Goal: Check status: Check status

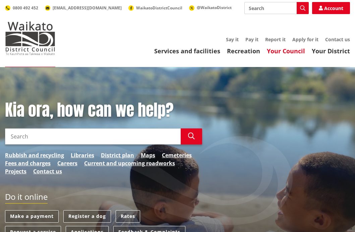
click at [279, 50] on link "Your Council" at bounding box center [286, 51] width 38 height 8
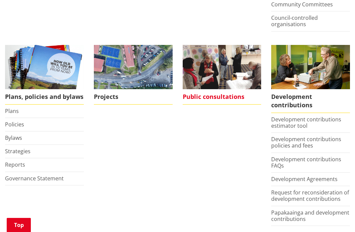
scroll to position [302, 0]
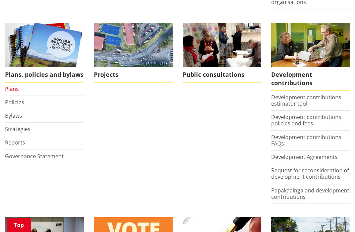
click at [13, 92] on link "Plans" at bounding box center [12, 88] width 14 height 7
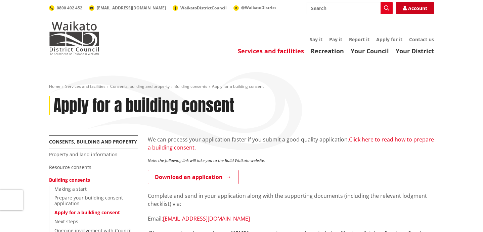
click at [355, 10] on link "Account" at bounding box center [415, 8] width 38 height 12
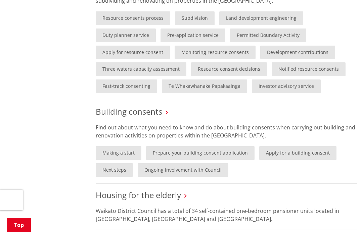
scroll to position [470, 0]
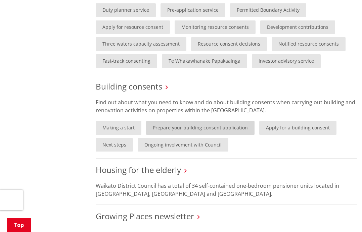
click at [163, 127] on link "Prepare your building consent application" at bounding box center [200, 128] width 108 height 14
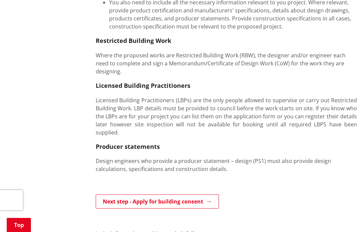
scroll to position [403, 0]
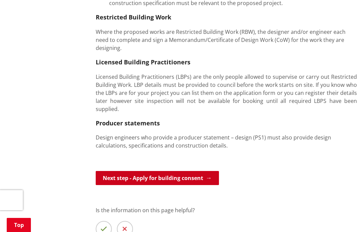
click at [139, 171] on link "Next step - Apply for building consent" at bounding box center [157, 178] width 123 height 14
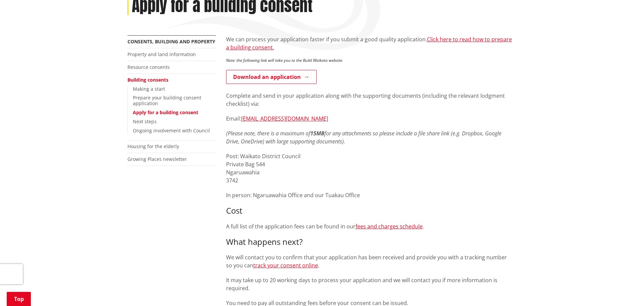
scroll to position [101, 0]
click at [361, 224] on link "fees and charges schedule" at bounding box center [389, 225] width 67 height 7
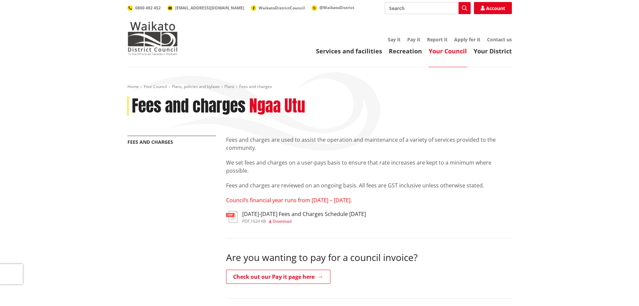
click at [282, 222] on span "Download" at bounding box center [282, 221] width 19 height 6
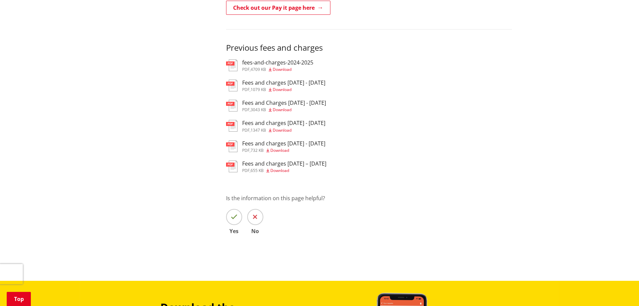
scroll to position [235, 0]
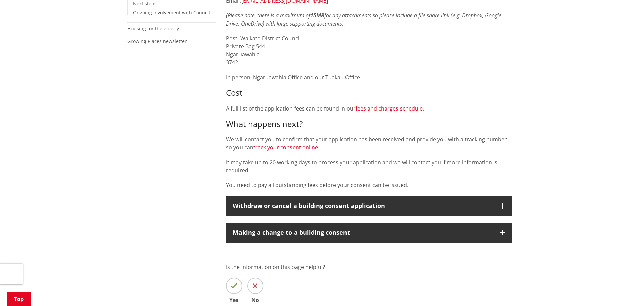
scroll to position [235, 0]
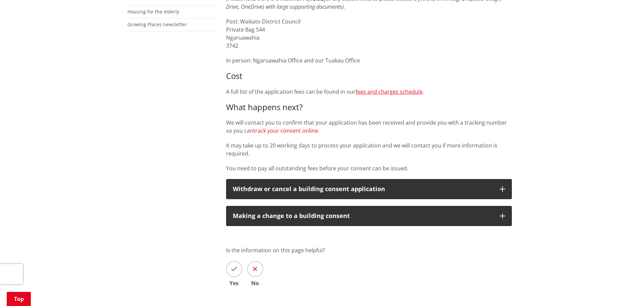
click at [282, 130] on link "track your consent online" at bounding box center [285, 130] width 65 height 7
